Goal: Task Accomplishment & Management: Use online tool/utility

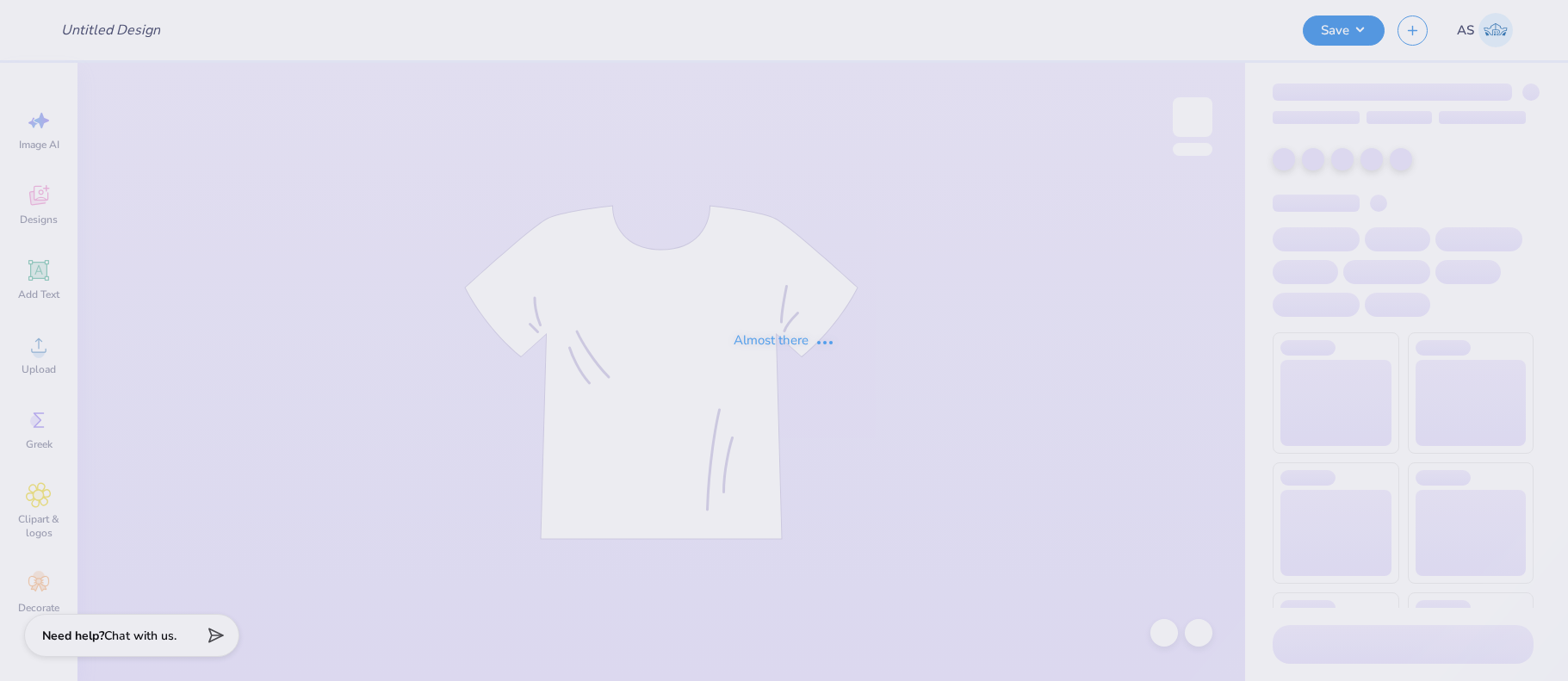
type input "[PERSON_NAME] Sketch Tote"
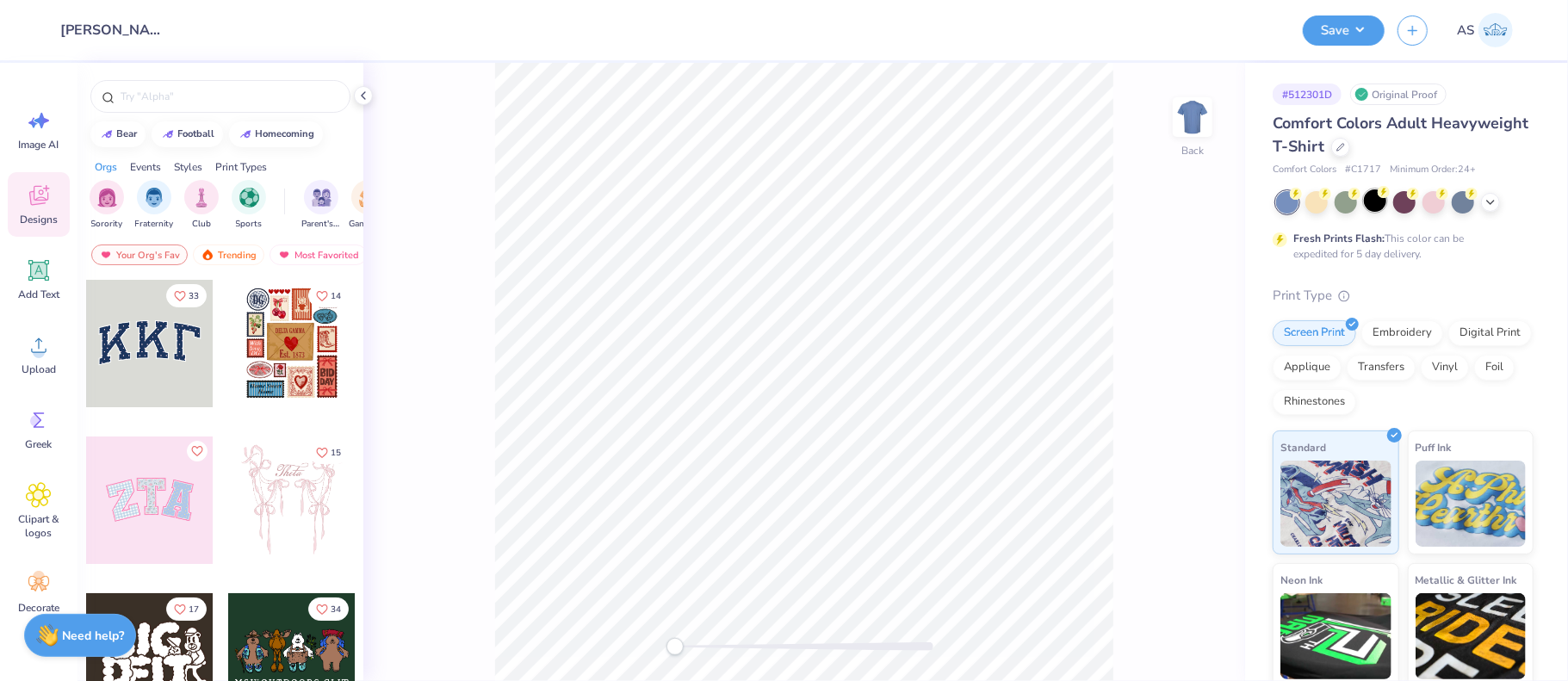
click at [1376, 202] on div at bounding box center [1374, 200] width 22 height 22
click at [1350, 151] on div at bounding box center [1340, 145] width 19 height 19
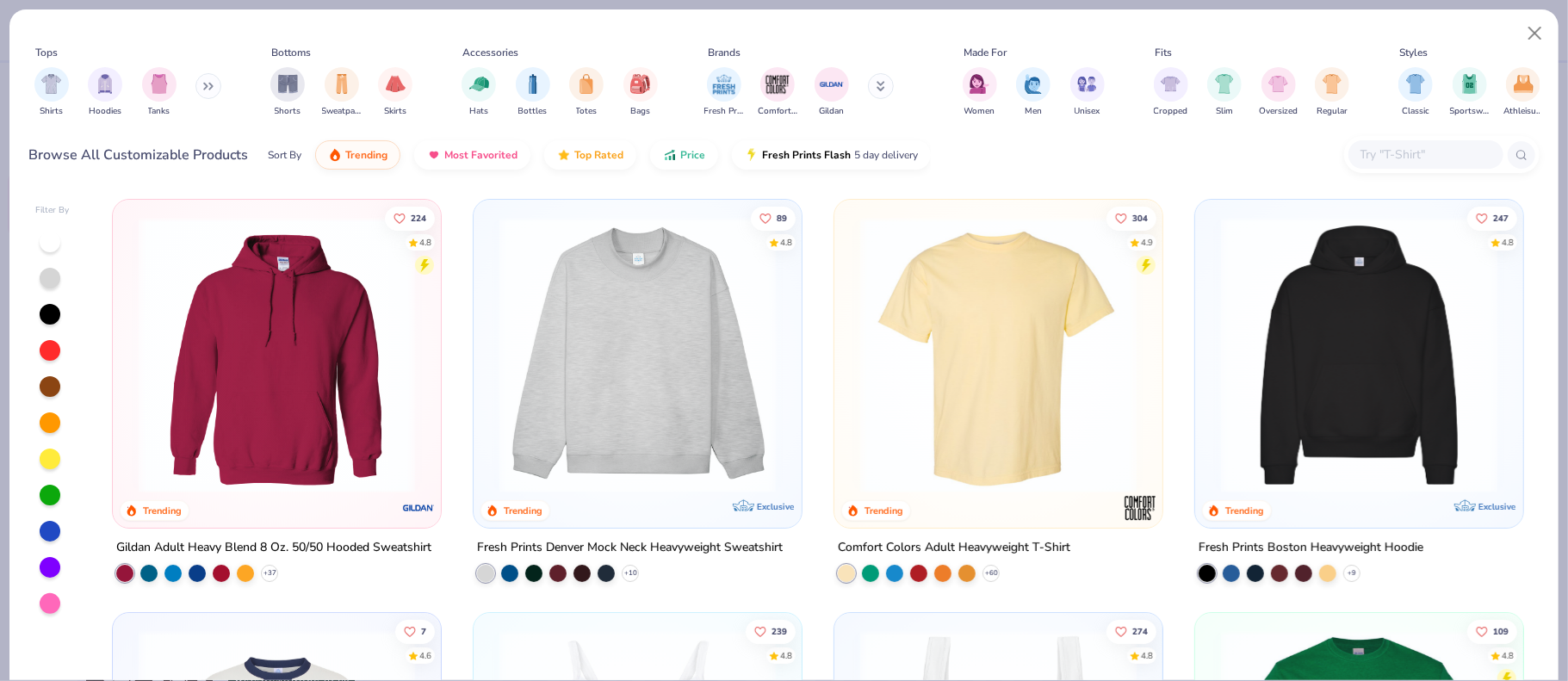
click at [1461, 156] on input "text" at bounding box center [1425, 154] width 133 height 20
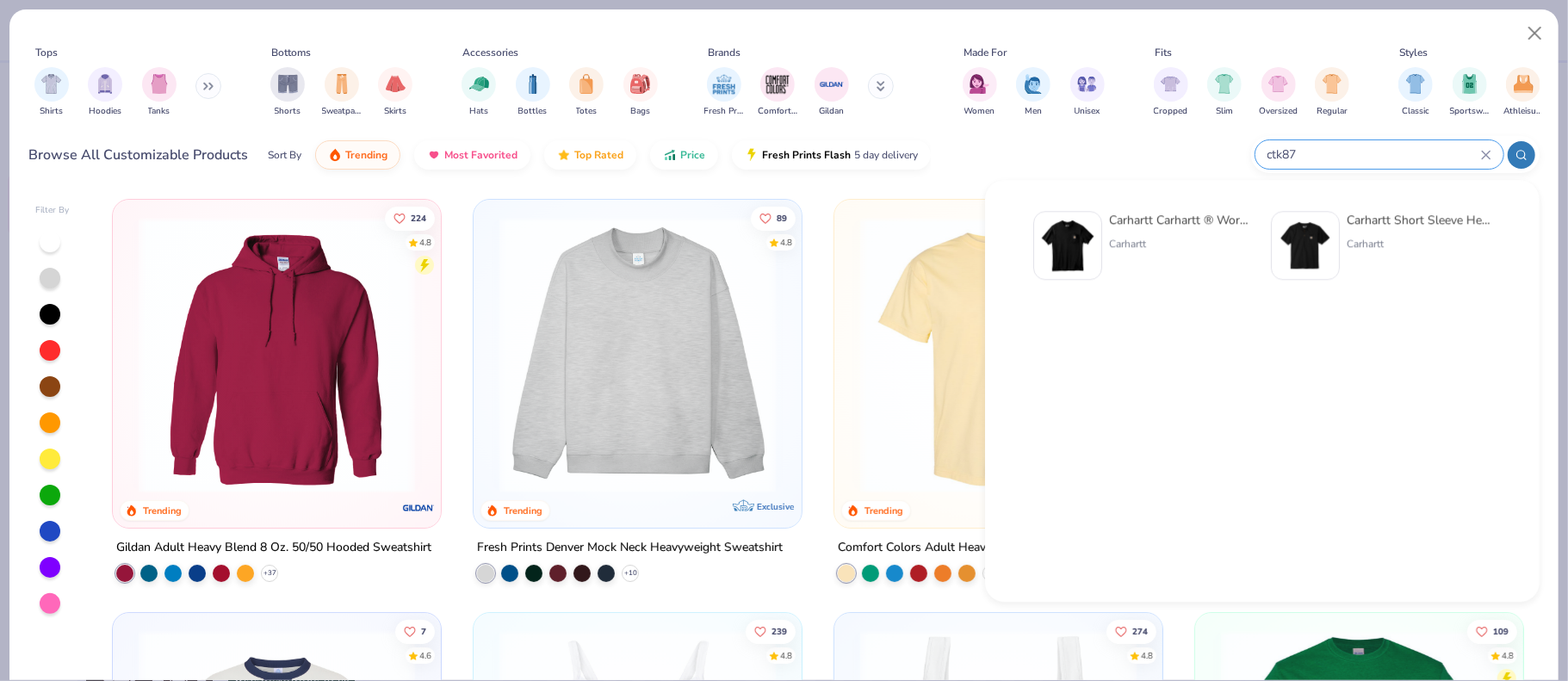
type input "ctk87"
click at [1141, 223] on div "Carhartt Carhartt ® Workwear Pocket Short Sleeve T-Shirt" at bounding box center [1181, 220] width 144 height 18
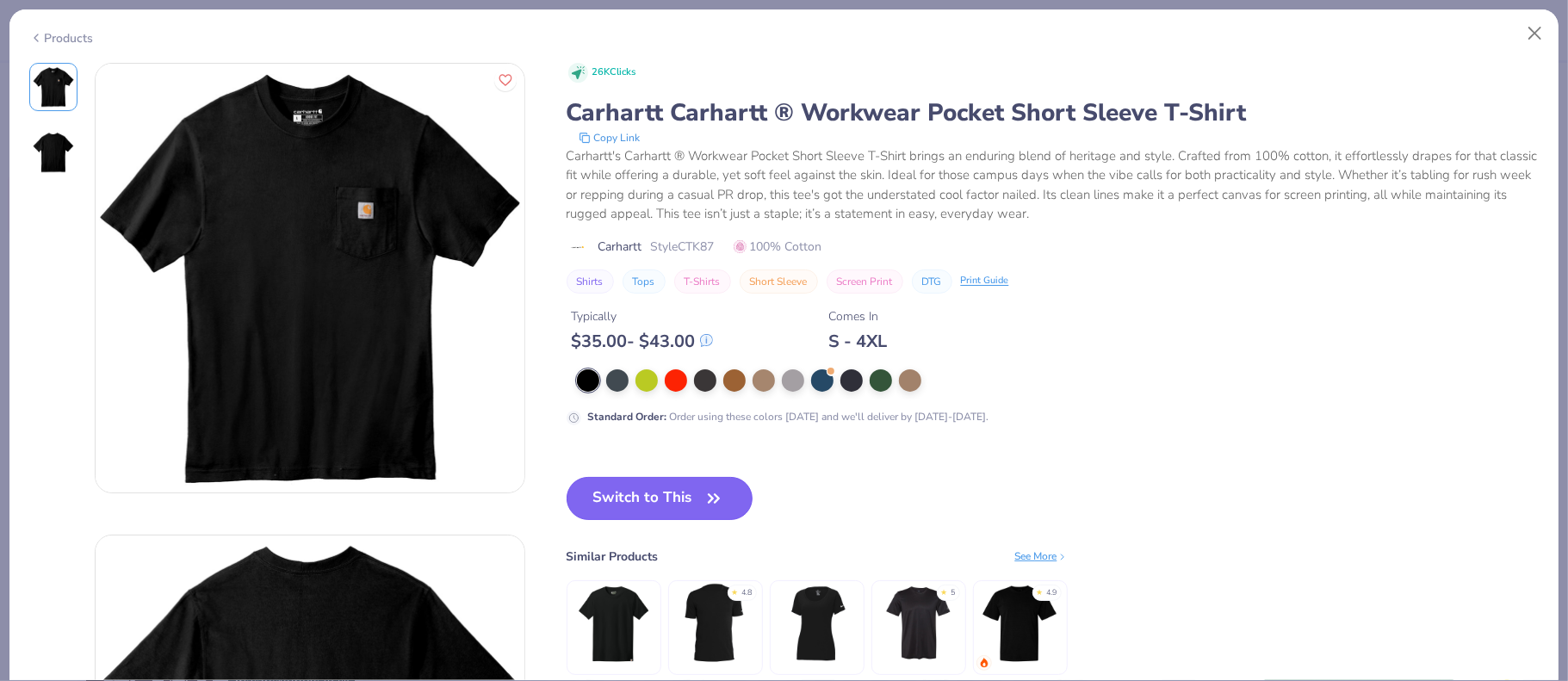
click at [616, 484] on button "Switch to This" at bounding box center [659, 498] width 187 height 43
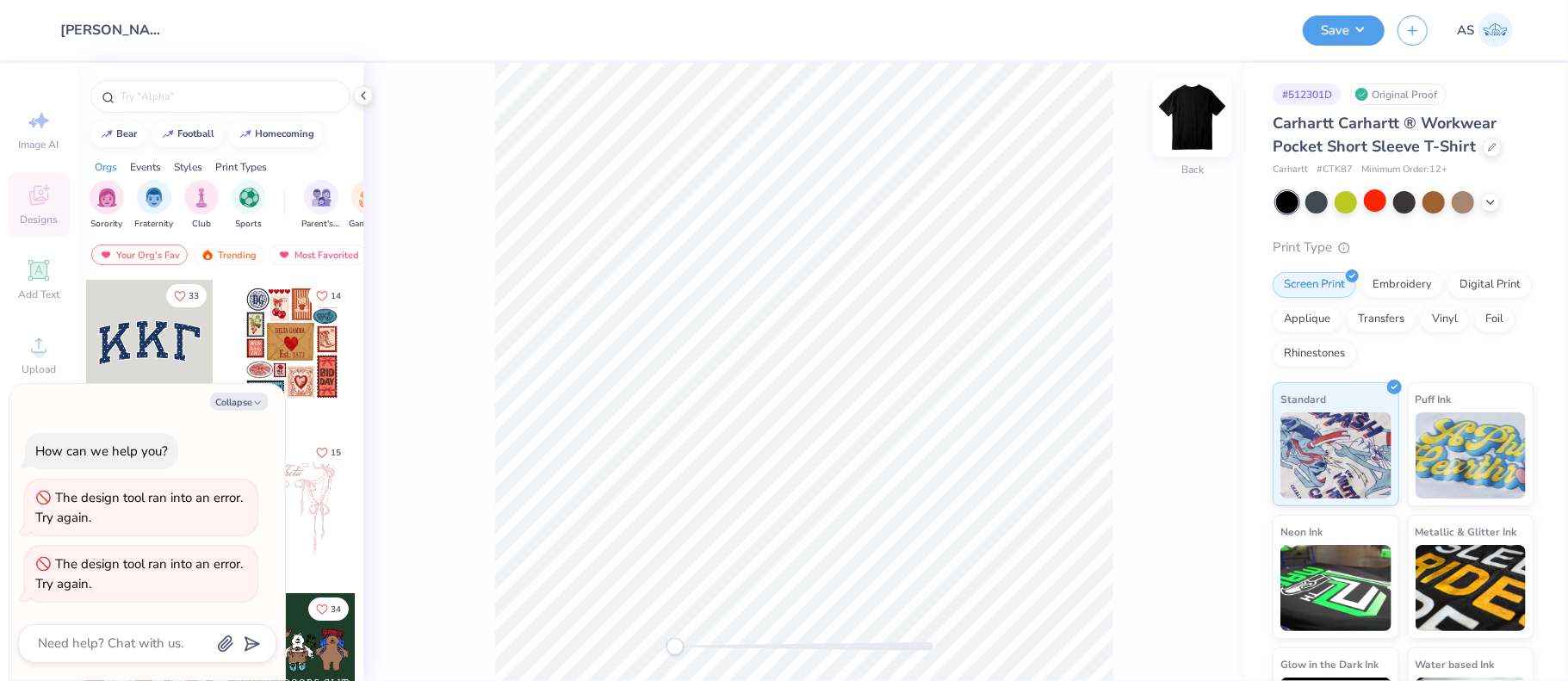
click at [1184, 116] on img at bounding box center [1192, 116] width 69 height 69
click at [29, 278] on icon at bounding box center [39, 270] width 21 height 21
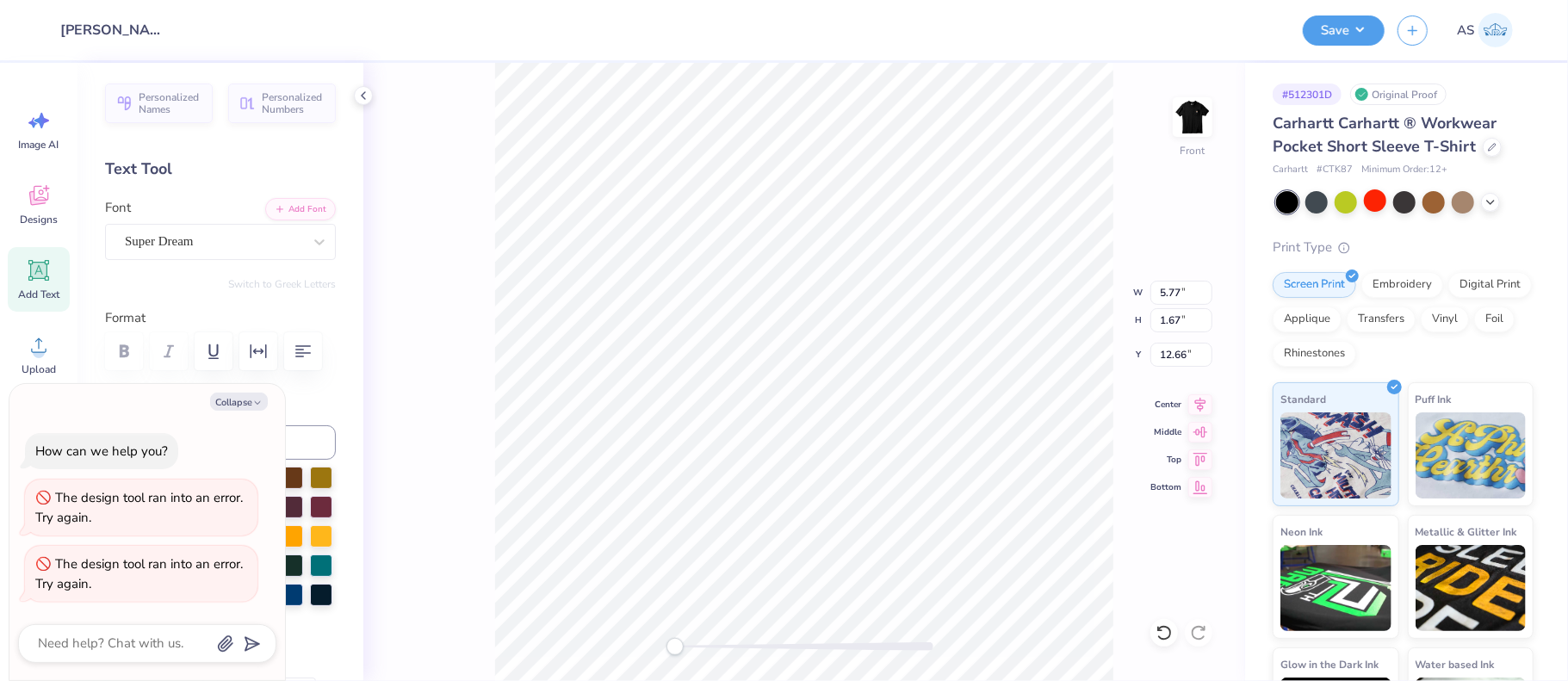
type textarea "x"
type input "1.97"
type input "0.57"
type input "13.77"
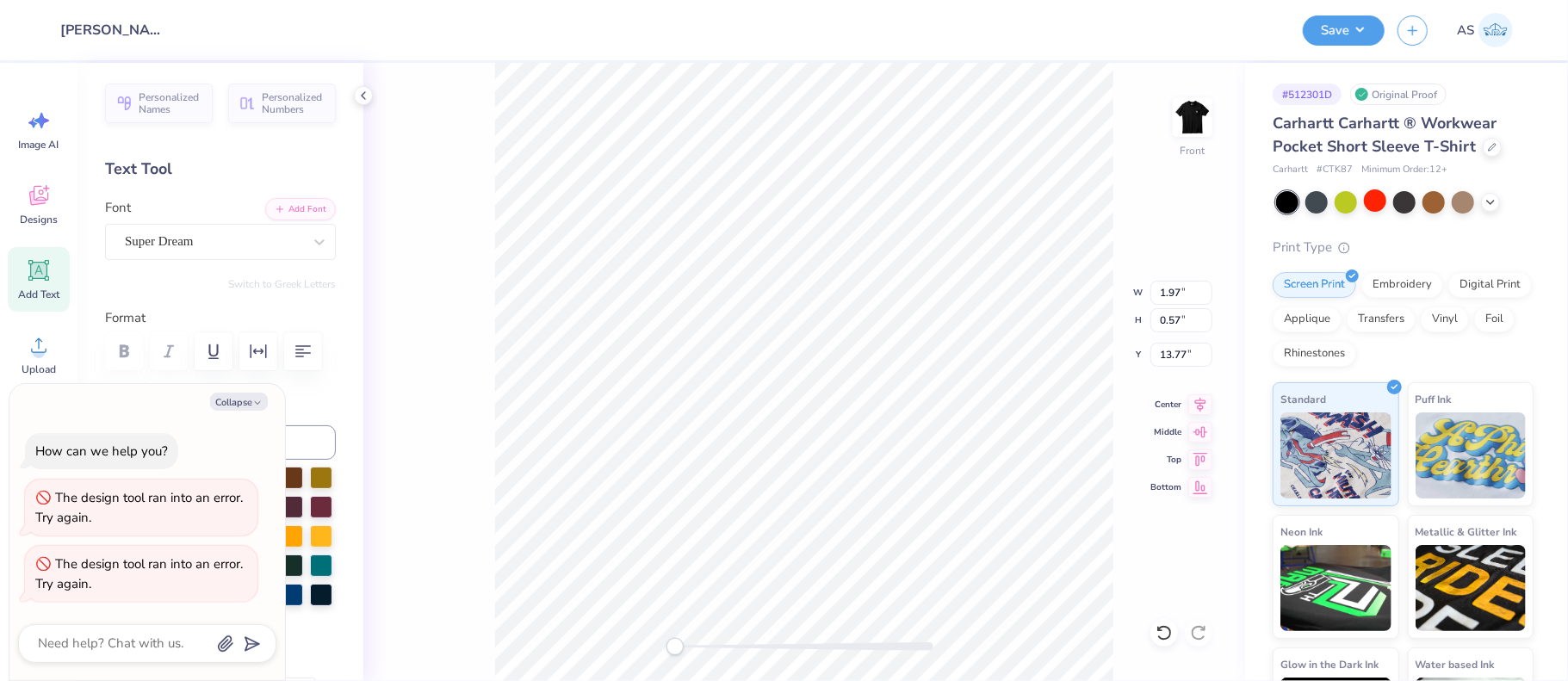
type textarea "x"
type textarea "a"
type textarea "x"
type textarea "a"
type textarea "x"
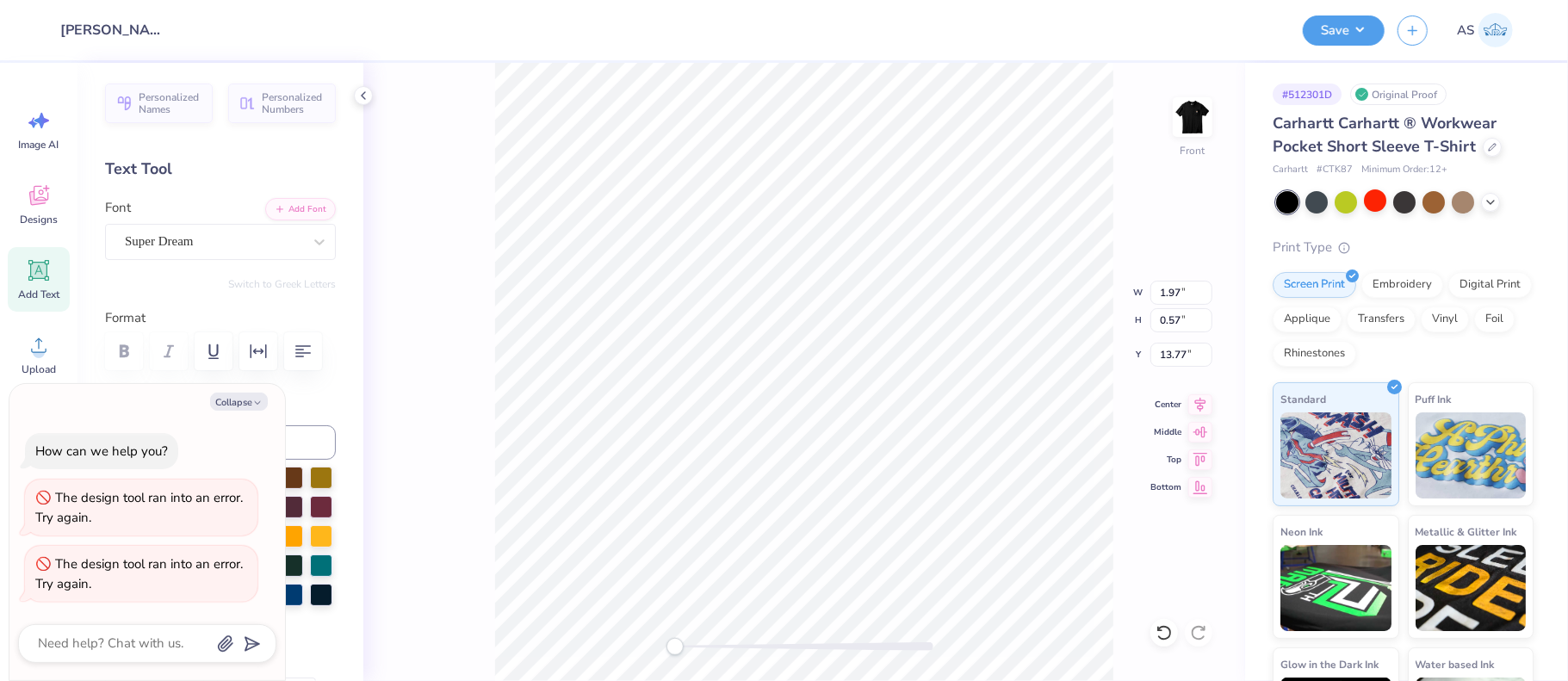
type textarea "a"
click at [239, 403] on button "Collapse" at bounding box center [238, 401] width 57 height 18
type textarea "x"
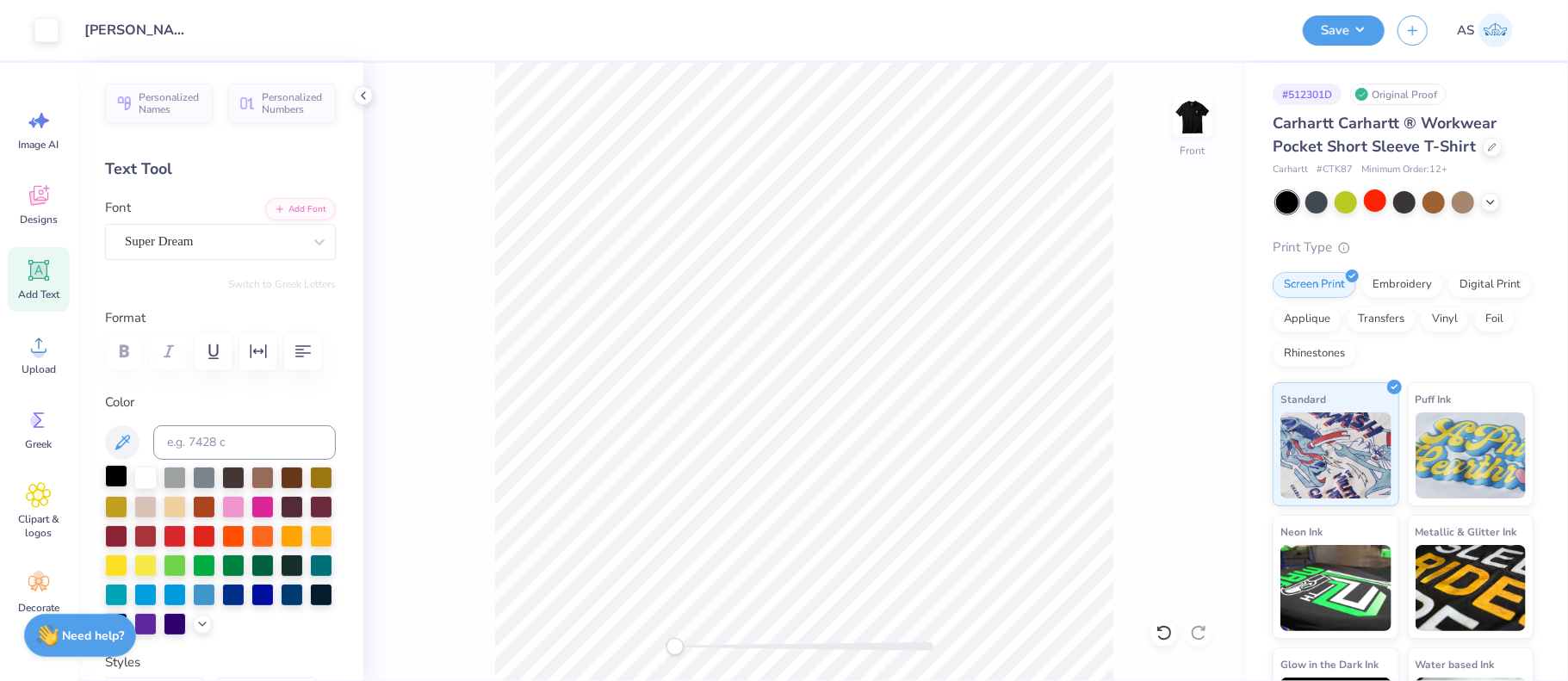
click at [110, 478] on div at bounding box center [116, 476] width 22 height 22
click at [1337, 29] on button "Save" at bounding box center [1343, 28] width 82 height 30
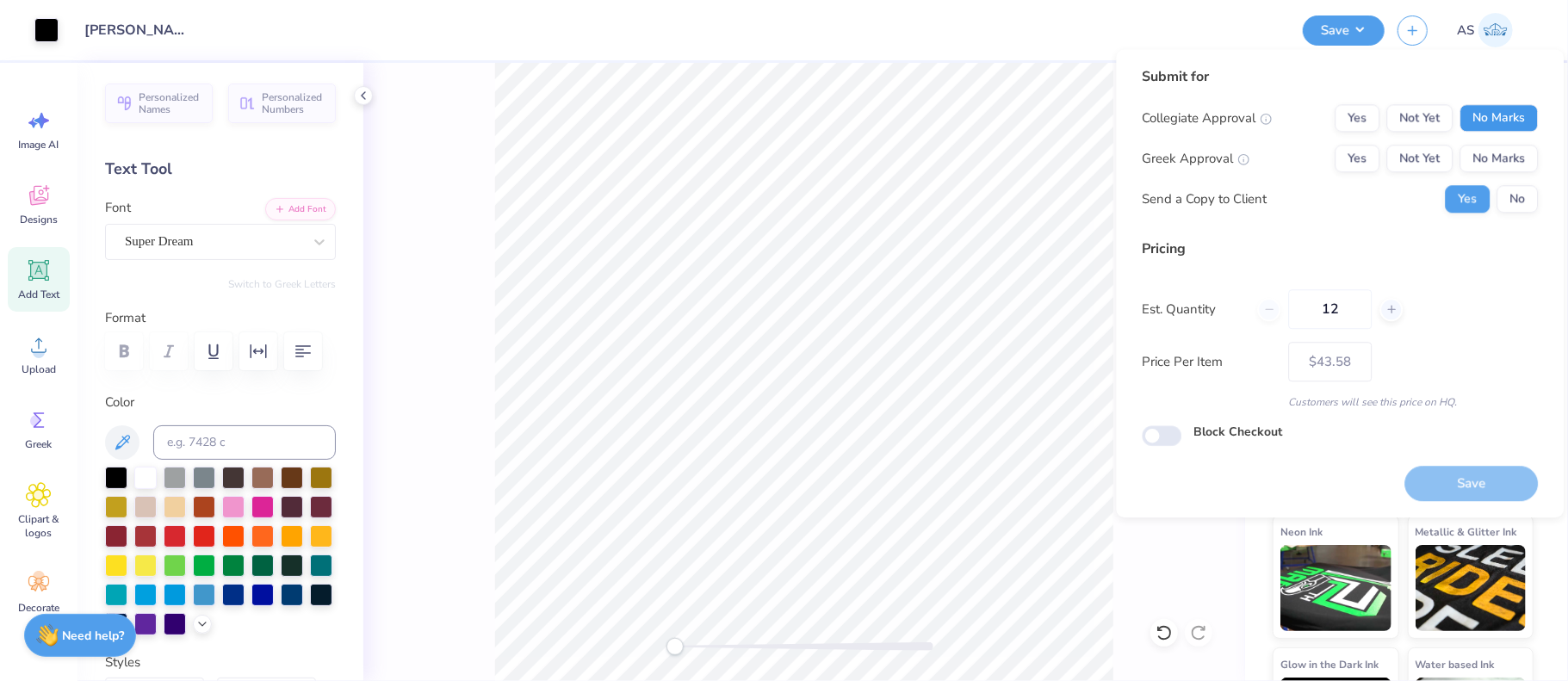
click at [1521, 121] on button "No Marks" at bounding box center [1498, 117] width 78 height 28
click at [1510, 153] on button "No Marks" at bounding box center [1498, 158] width 78 height 28
click at [1523, 209] on button "No" at bounding box center [1517, 199] width 41 height 28
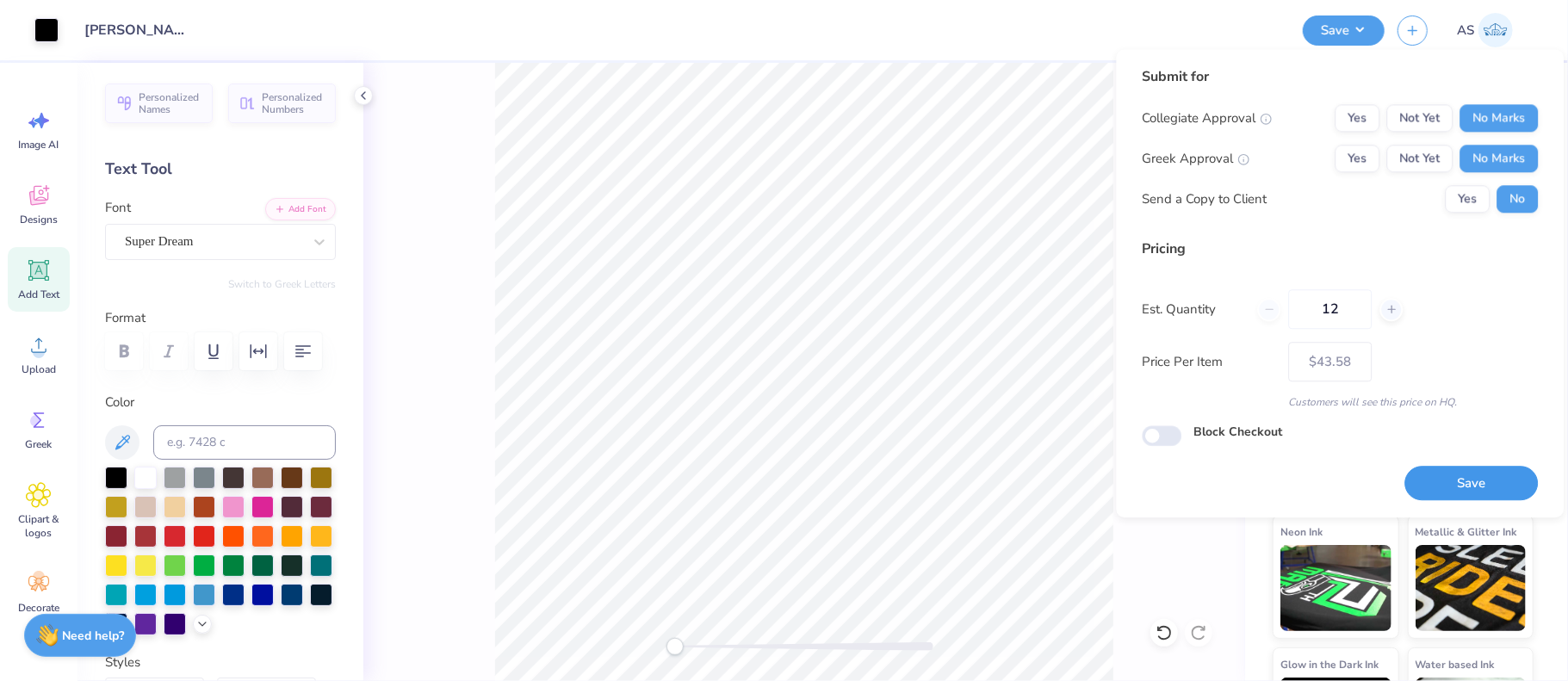
click at [1477, 479] on button "Save" at bounding box center [1470, 483] width 134 height 35
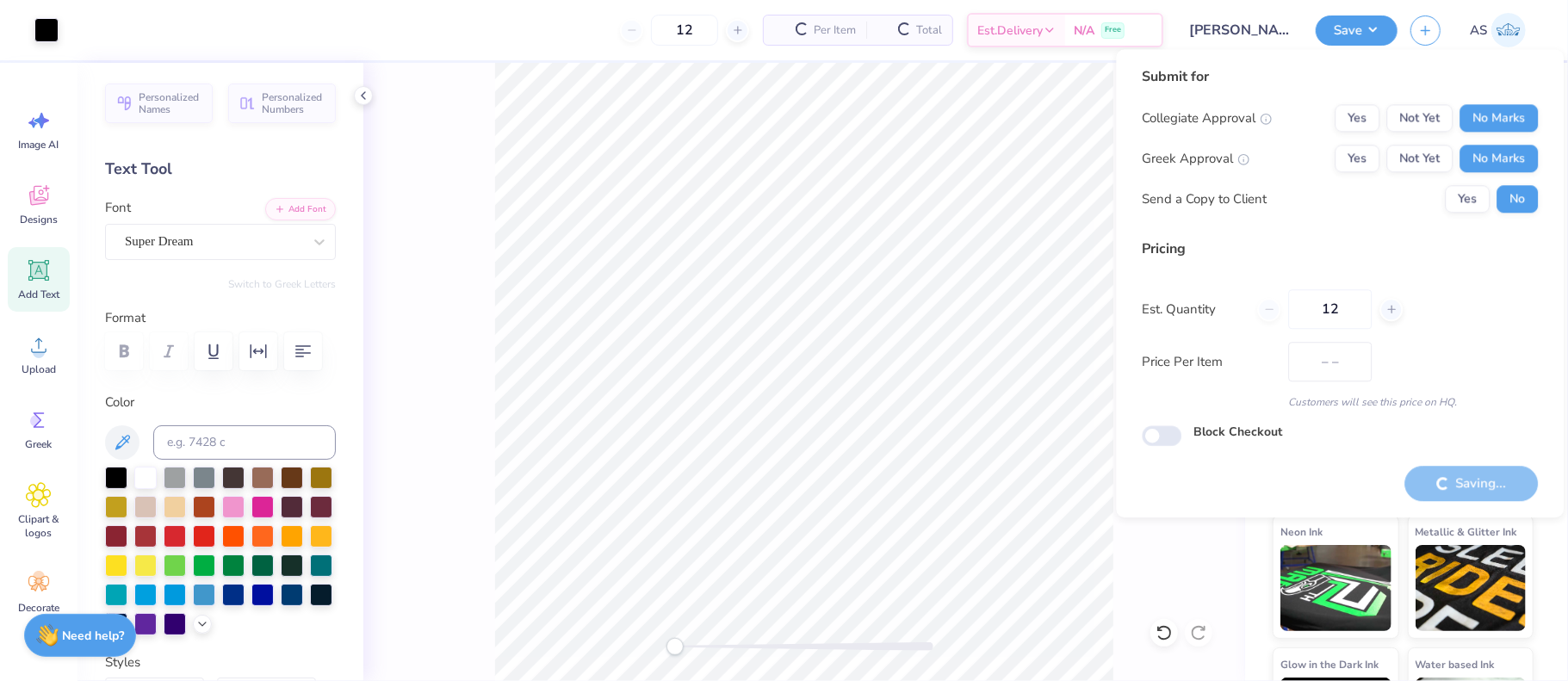
type input "$43.58"
